Goal: Task Accomplishment & Management: Manage account settings

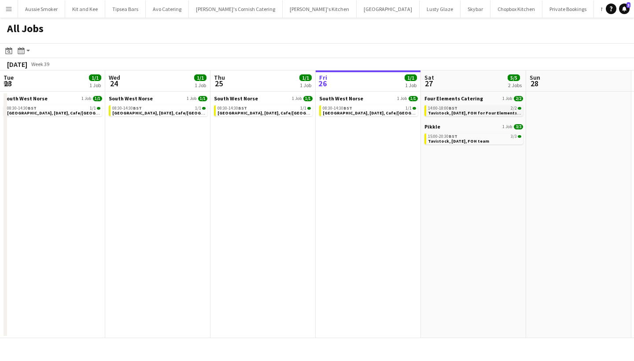
scroll to position [0, 211]
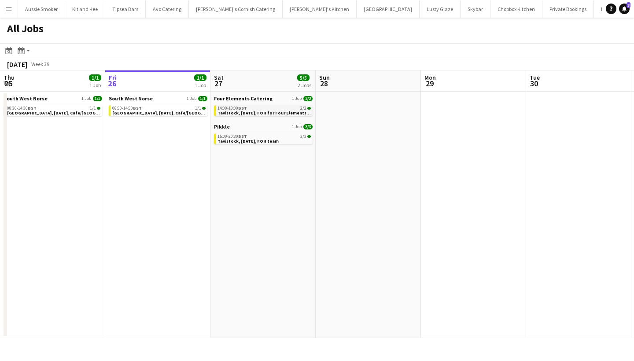
click at [265, 112] on span "Tavistock, [DATE], FOH for Four Elements Catering" at bounding box center [272, 113] width 109 height 6
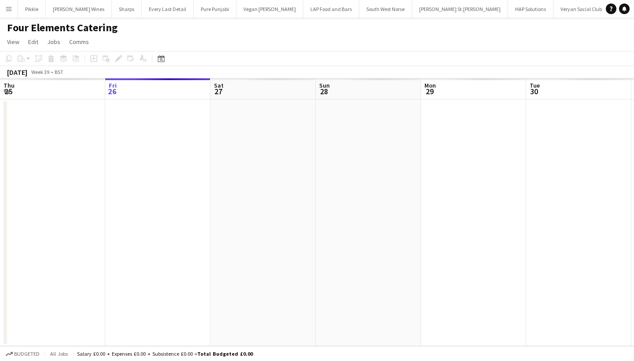
scroll to position [0, 303]
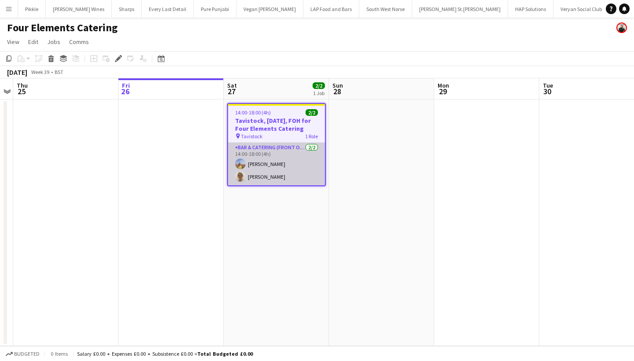
click at [294, 163] on app-card-role "Bar & Catering (Front of House) 2/2 14:00-18:00 (4h) Olivia Stainton Teri Pitman" at bounding box center [276, 164] width 97 height 43
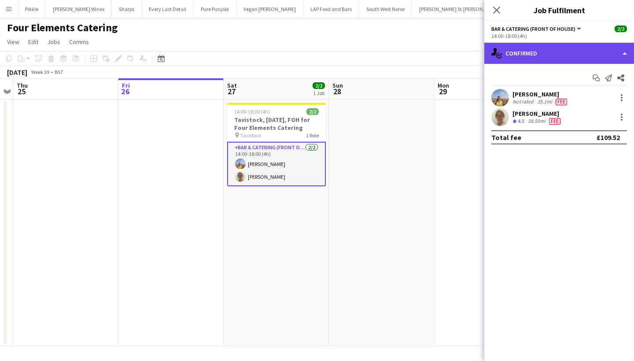
click at [538, 50] on div "single-neutral-actions-check-2 Confirmed" at bounding box center [560, 53] width 150 height 21
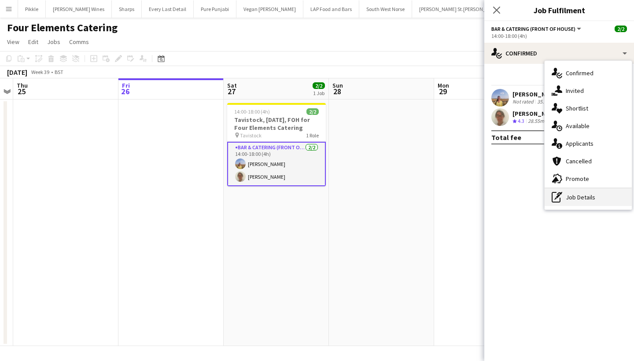
click at [574, 199] on div "pen-write Job Details" at bounding box center [588, 198] width 87 height 18
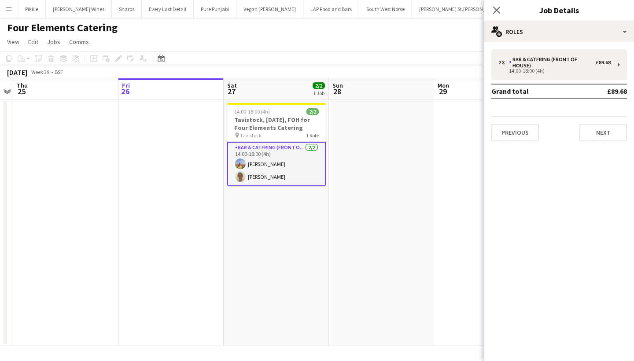
scroll to position [0, 0]
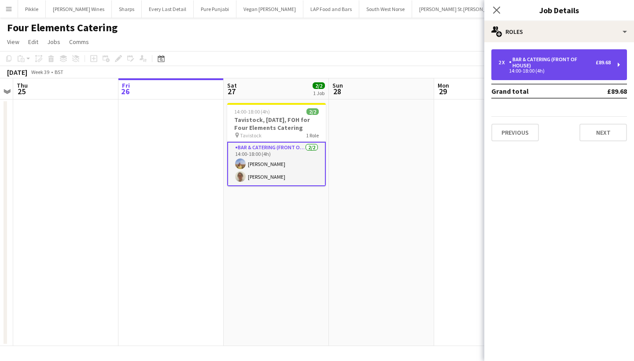
click at [558, 62] on div "Bar & Catering (Front of House)" at bounding box center [552, 62] width 87 height 12
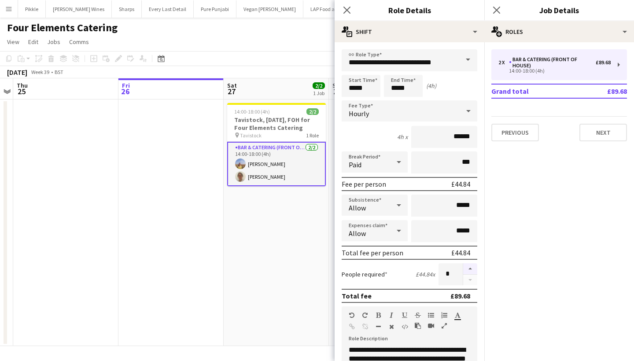
click at [467, 266] on button "button" at bounding box center [470, 268] width 14 height 11
type input "*"
click at [496, 11] on icon at bounding box center [497, 10] width 8 height 8
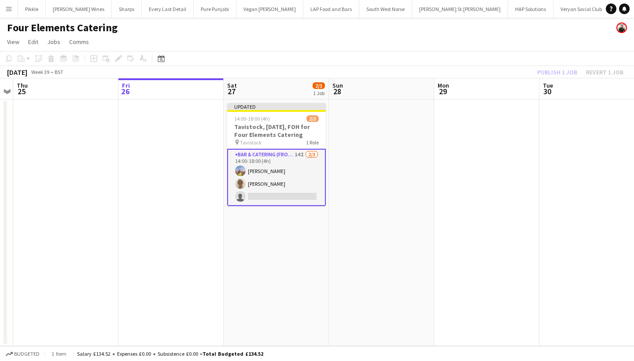
click at [563, 72] on div "Publish 1 job Revert 1 job" at bounding box center [580, 72] width 107 height 11
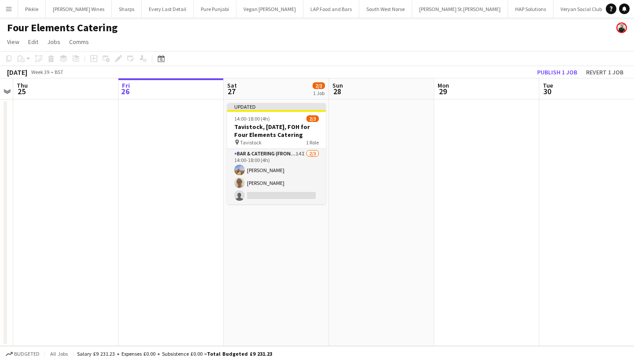
click at [563, 72] on button "Publish 1 job" at bounding box center [557, 72] width 47 height 11
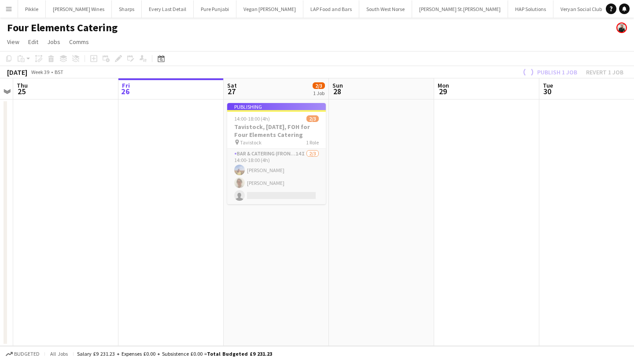
click at [256, 189] on app-card-role "Bar & Catering (Front of House) 14I 2/3 14:00-18:00 (4h) Olivia Stainton Teri P…" at bounding box center [276, 177] width 99 height 56
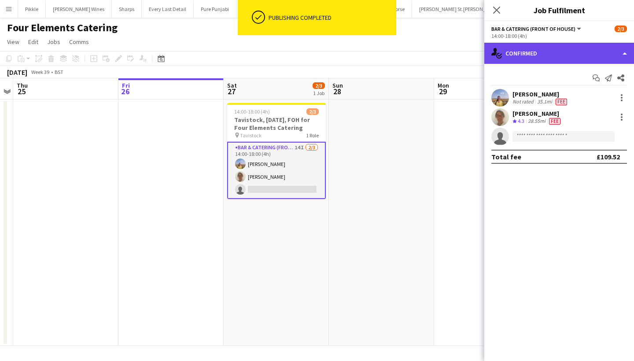
click at [519, 59] on div "single-neutral-actions-check-2 Confirmed" at bounding box center [560, 53] width 150 height 21
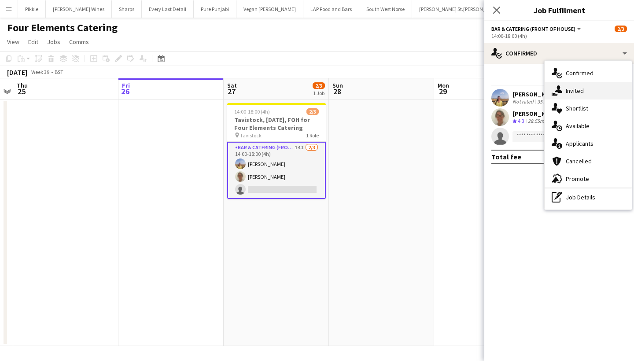
click at [563, 94] on div "single-neutral-actions-share-1 Invited" at bounding box center [588, 91] width 87 height 18
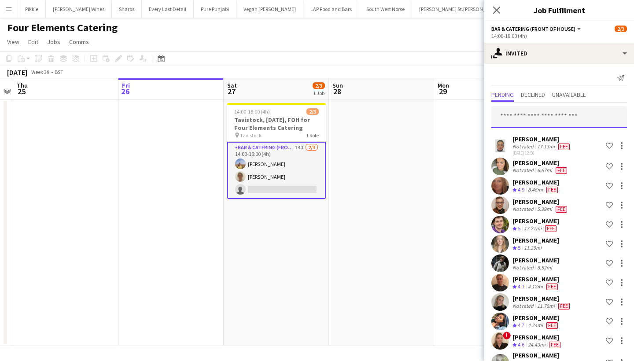
click at [518, 117] on input "text" at bounding box center [560, 117] width 136 height 22
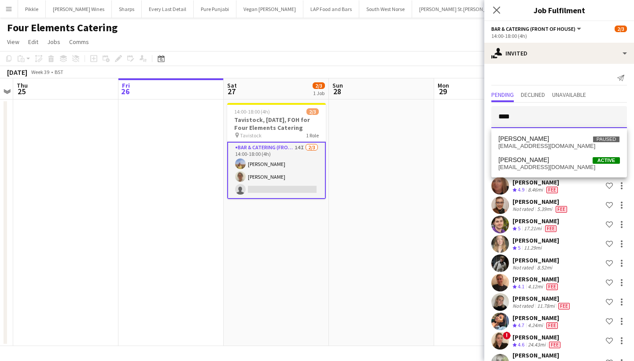
type input "***"
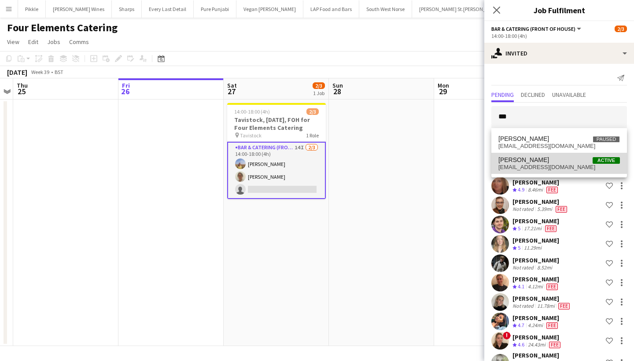
drag, startPoint x: 541, startPoint y: 126, endPoint x: 552, endPoint y: 164, distance: 39.0
click at [552, 164] on span "shazzam15@hotmail.com" at bounding box center [560, 167] width 122 height 7
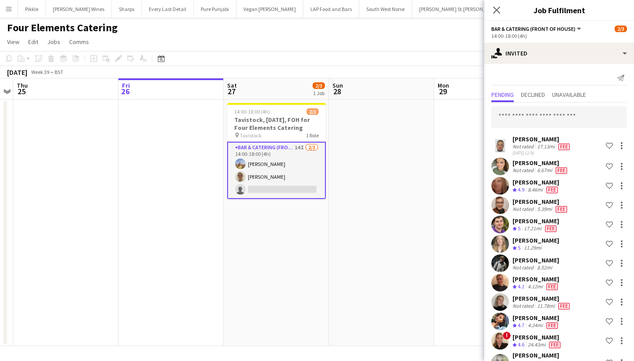
scroll to position [263, 0]
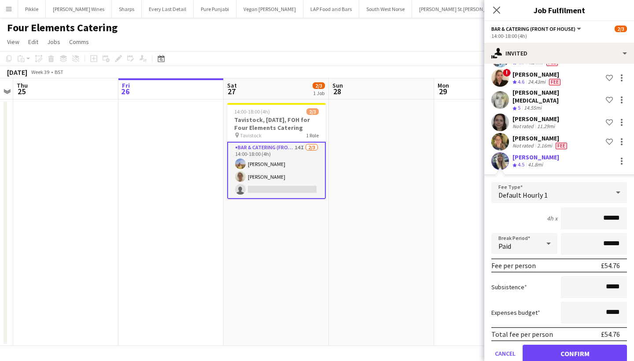
type input "******"
click at [562, 345] on button "Confirm" at bounding box center [575, 354] width 104 height 18
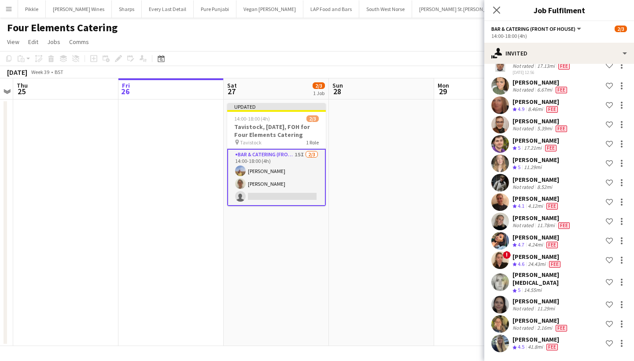
scroll to position [75, 0]
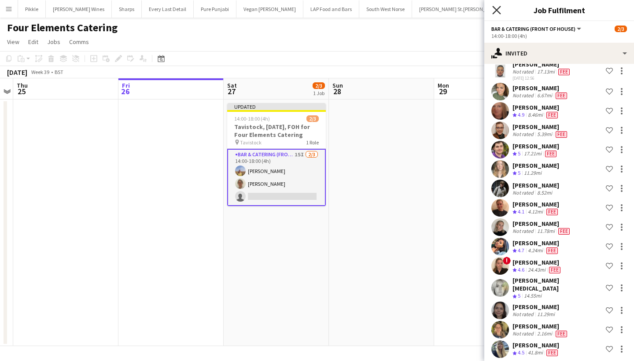
click at [498, 7] on icon "Close pop-in" at bounding box center [497, 10] width 8 height 8
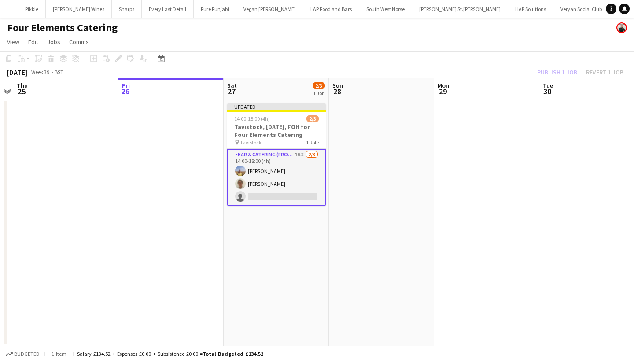
click at [566, 76] on div "Publish 1 job Revert 1 job" at bounding box center [580, 72] width 107 height 11
click at [566, 76] on button "Publish 1 job" at bounding box center [557, 72] width 47 height 11
